Goal: Task Accomplishment & Management: Complete application form

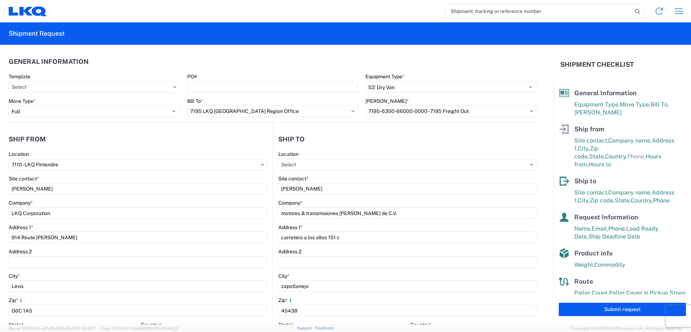
select select "STDV"
select select "FULL"
select select "QC"
select select "CA"
select select "[PERSON_NAME]"
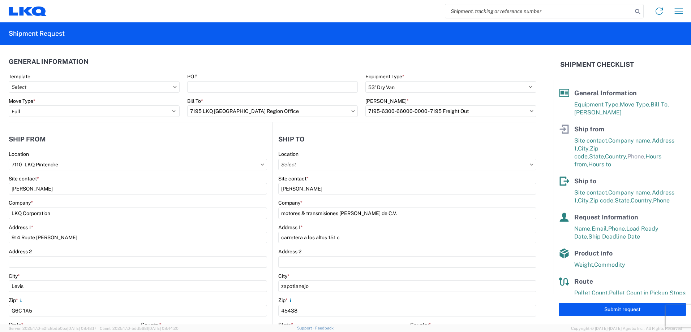
select select "MX"
select select "LBS"
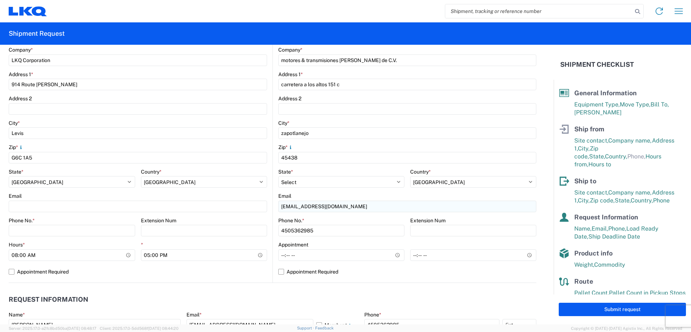
scroll to position [117, 0]
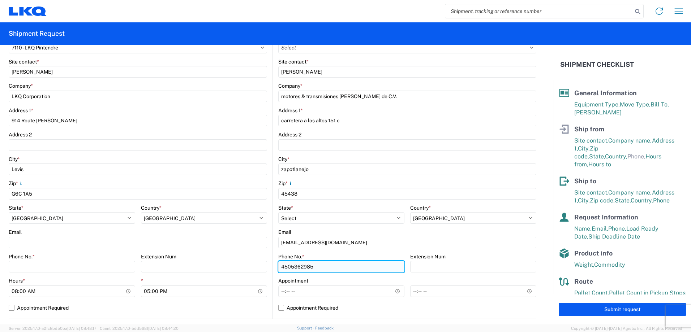
click at [335, 268] on input "4505362985" at bounding box center [341, 267] width 126 height 12
drag, startPoint x: 323, startPoint y: 271, endPoint x: 262, endPoint y: 264, distance: 62.3
click at [262, 264] on div "Ship from 7110 Location 7110 - LKQ Pintendre Site contact * [PERSON_NAME] Compa…" at bounding box center [273, 162] width 528 height 314
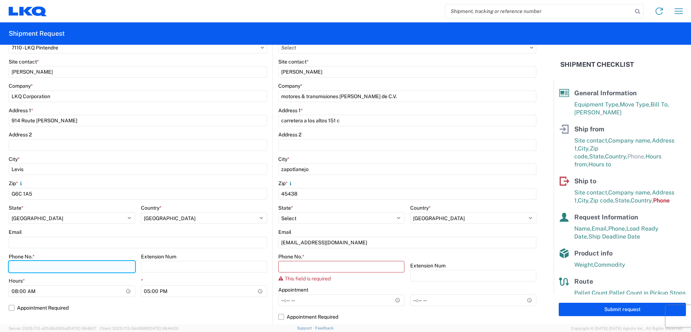
click at [80, 270] on input "Phone No. *" at bounding box center [72, 267] width 126 height 12
type input "4505362985"
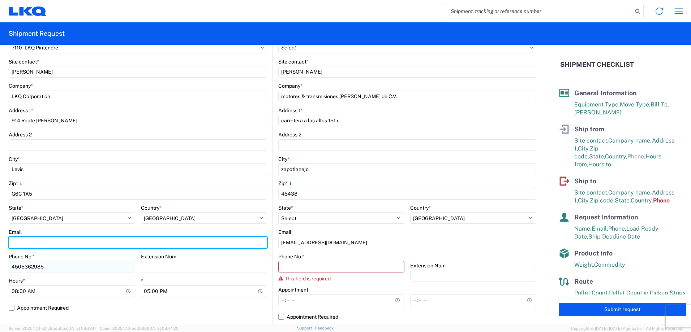
type input "[EMAIL_ADDRESS][DOMAIN_NAME]"
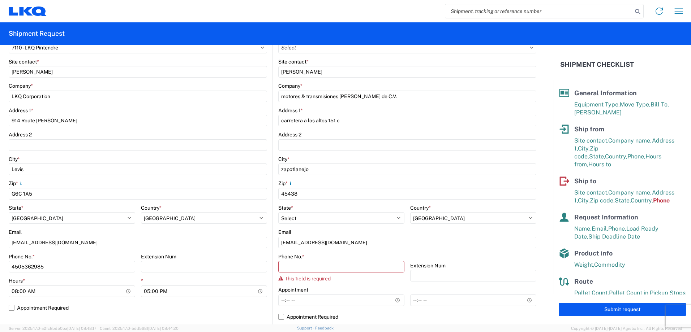
click at [179, 204] on agx-form-control-wrapper-v2 "Zip * G6C 1A5" at bounding box center [138, 192] width 258 height 25
drag, startPoint x: 66, startPoint y: 264, endPoint x: 0, endPoint y: 263, distance: 66.5
click at [0, 263] on html "Home Shipment request Shipment tracking Shipment Request General Information Te…" at bounding box center [345, 166] width 691 height 332
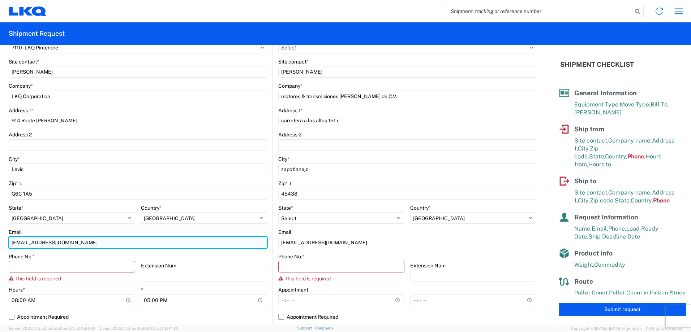
click at [80, 246] on input "[EMAIL_ADDRESS][DOMAIN_NAME]" at bounding box center [138, 243] width 258 height 12
type input "[EMAIL_ADDRESS][DOMAIN_NAME]"
drag, startPoint x: 78, startPoint y: 246, endPoint x: 11, endPoint y: 241, distance: 66.6
click at [11, 241] on input "[EMAIL_ADDRESS][DOMAIN_NAME]" at bounding box center [138, 243] width 258 height 12
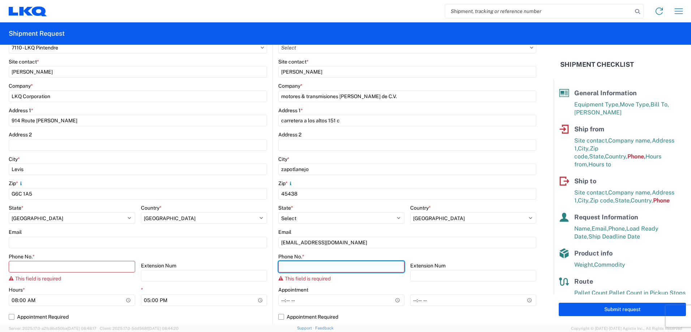
click at [135, 268] on input "Phone No. *" at bounding box center [72, 267] width 126 height 12
click at [377, 251] on agx-form-control-wrapper-v2 "Email [EMAIL_ADDRESS][DOMAIN_NAME]" at bounding box center [407, 241] width 258 height 25
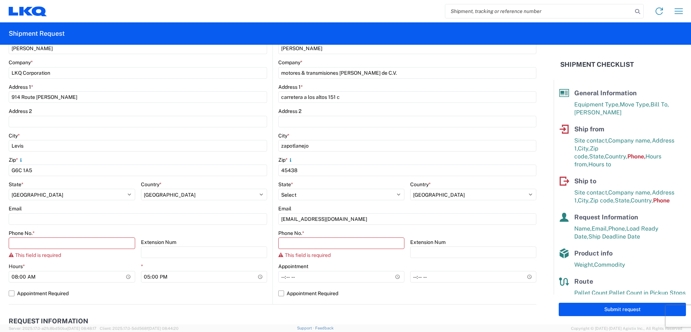
scroll to position [153, 0]
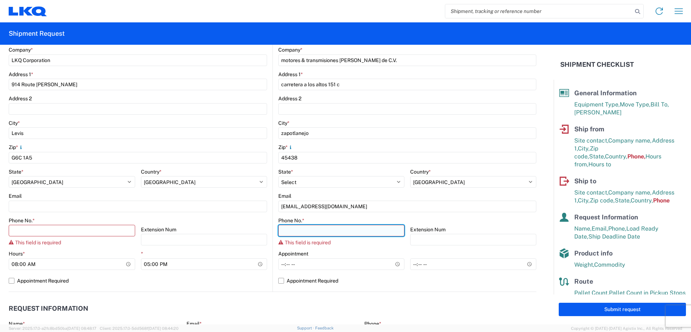
click at [135, 229] on input "Phone No. *" at bounding box center [72, 231] width 126 height 12
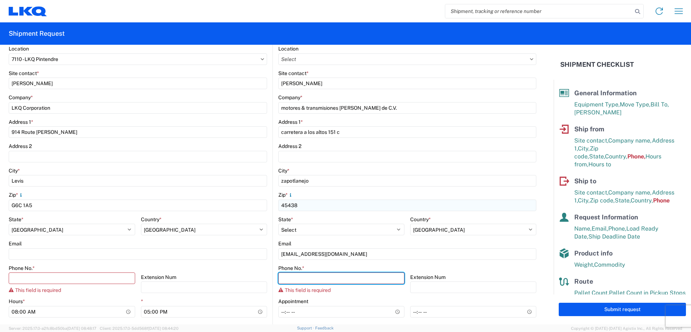
scroll to position [108, 0]
